Goal: Go to known website: Access a specific website the user already knows

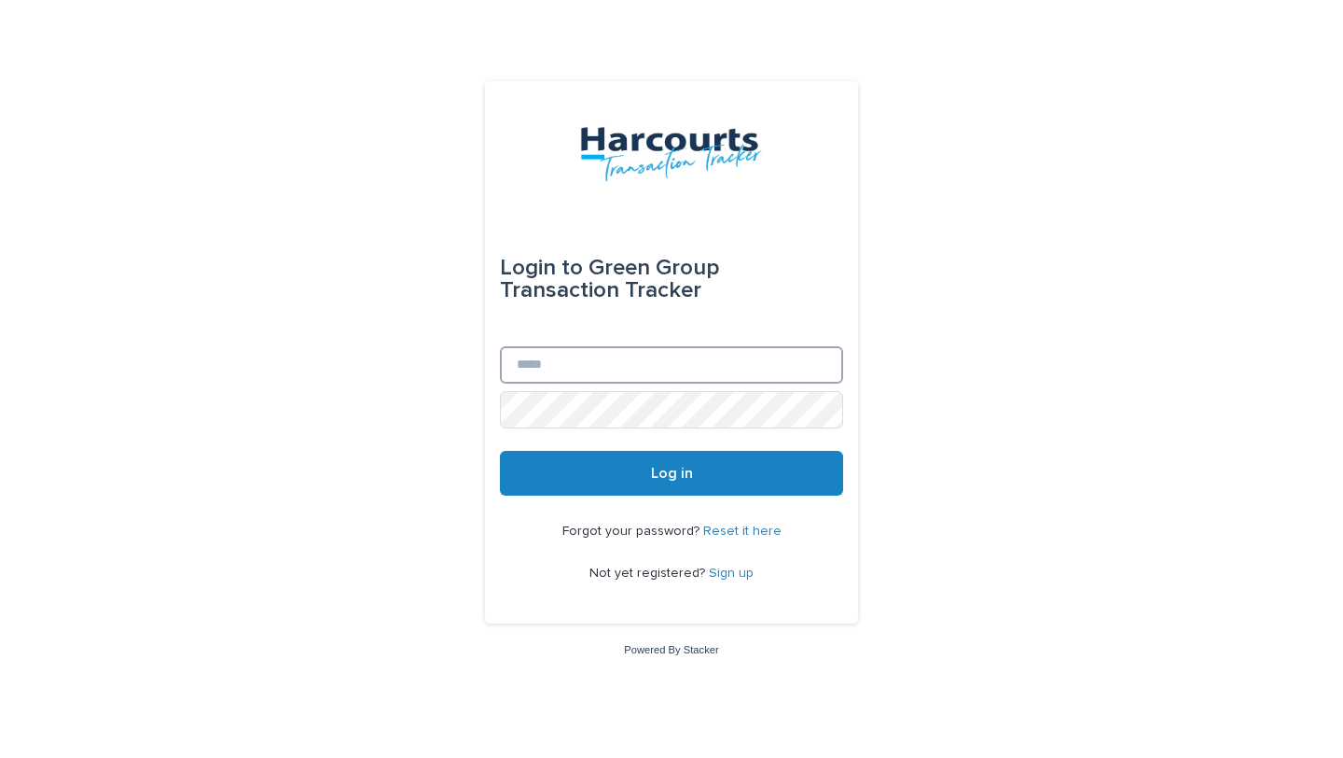
type input "**********"
click at [532, 463] on button "Log in" at bounding box center [671, 473] width 343 height 45
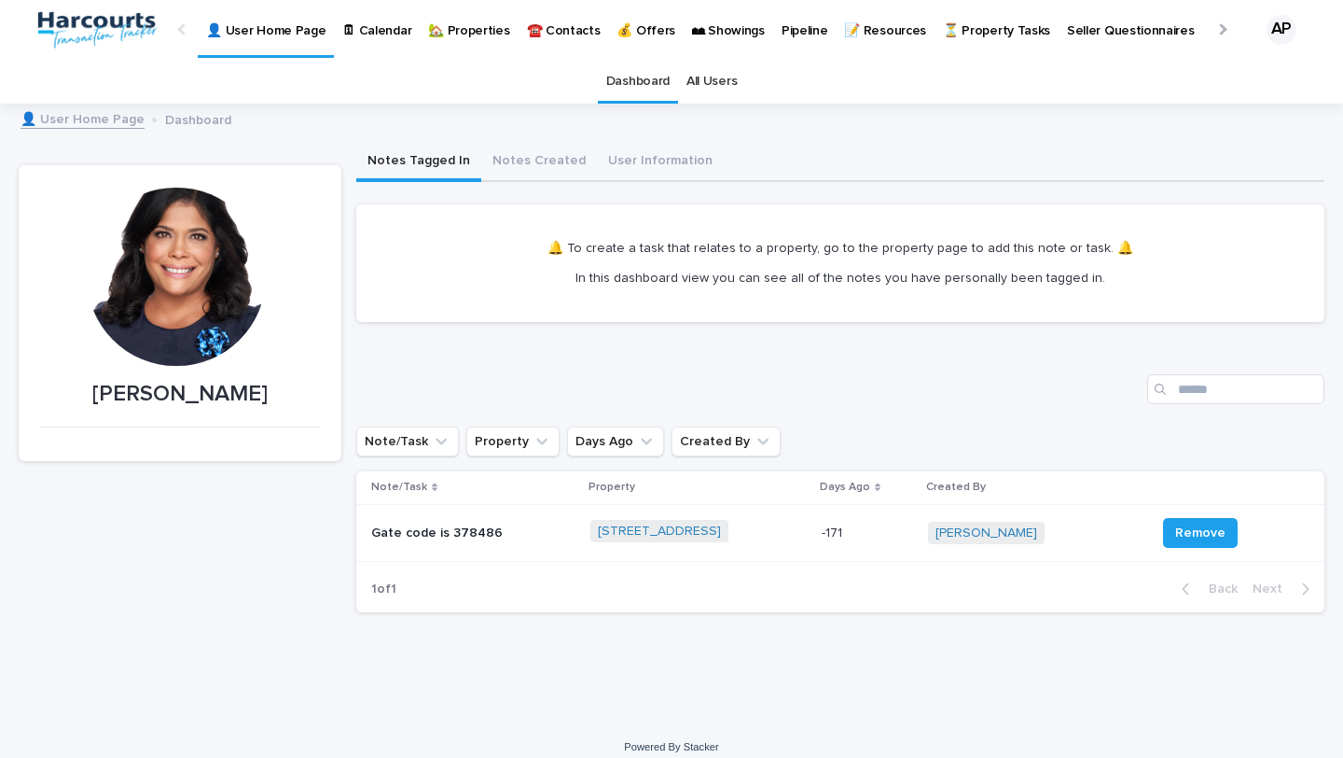
click at [450, 30] on p "🏡 Properties" at bounding box center [468, 19] width 81 height 39
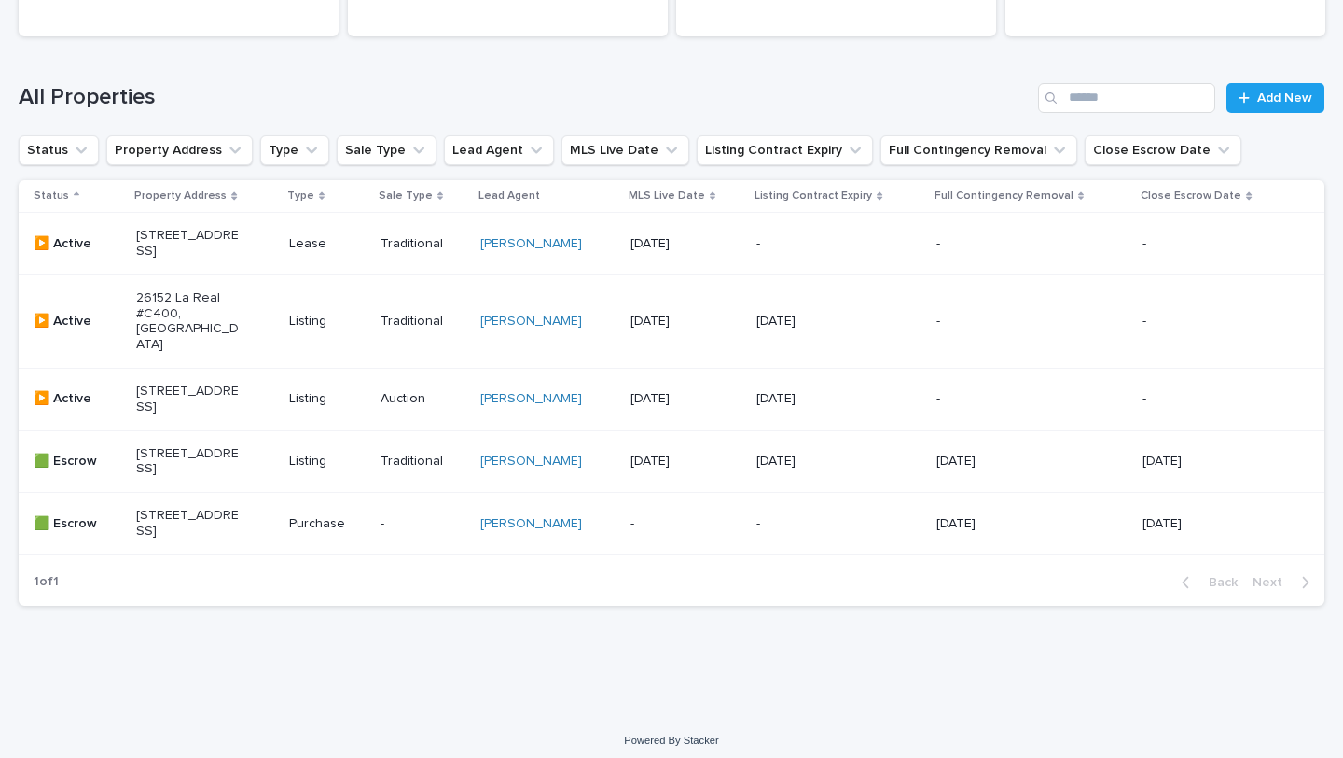
scroll to position [230, 0]
